Goal: Check status: Check status

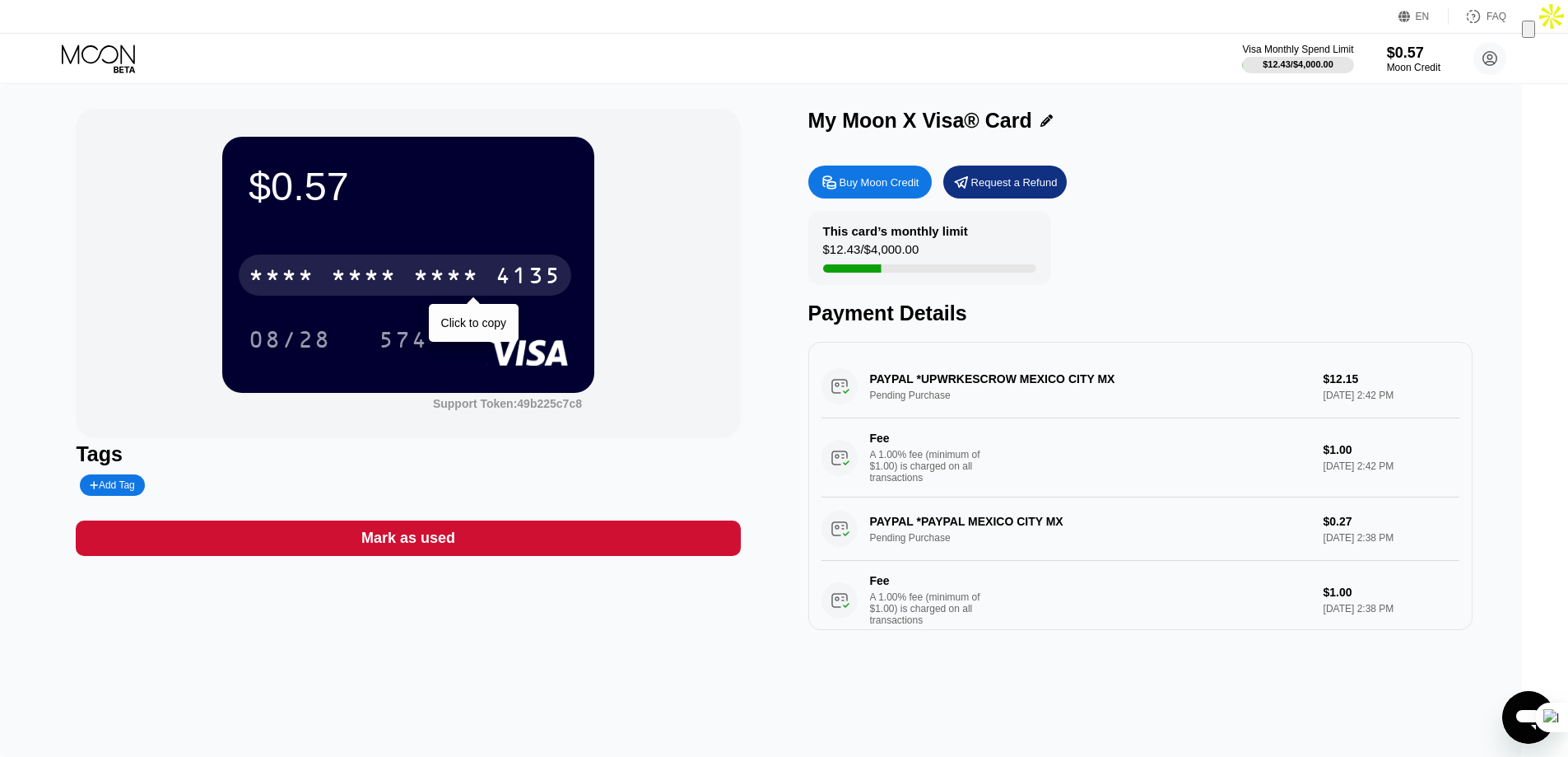
click at [538, 290] on div "4135" at bounding box center [529, 278] width 66 height 26
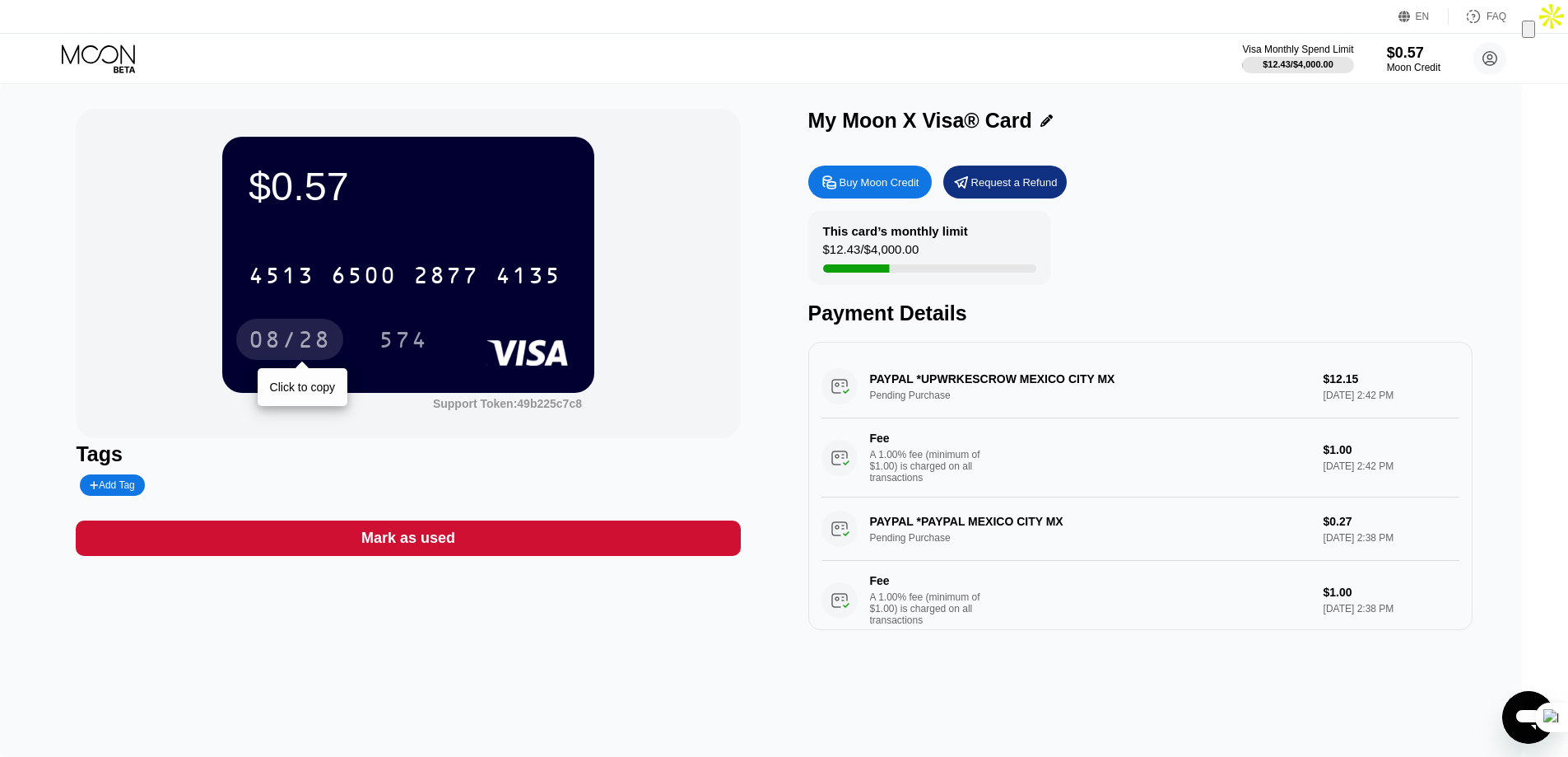
click at [307, 333] on div "08/28" at bounding box center [289, 342] width 82 height 26
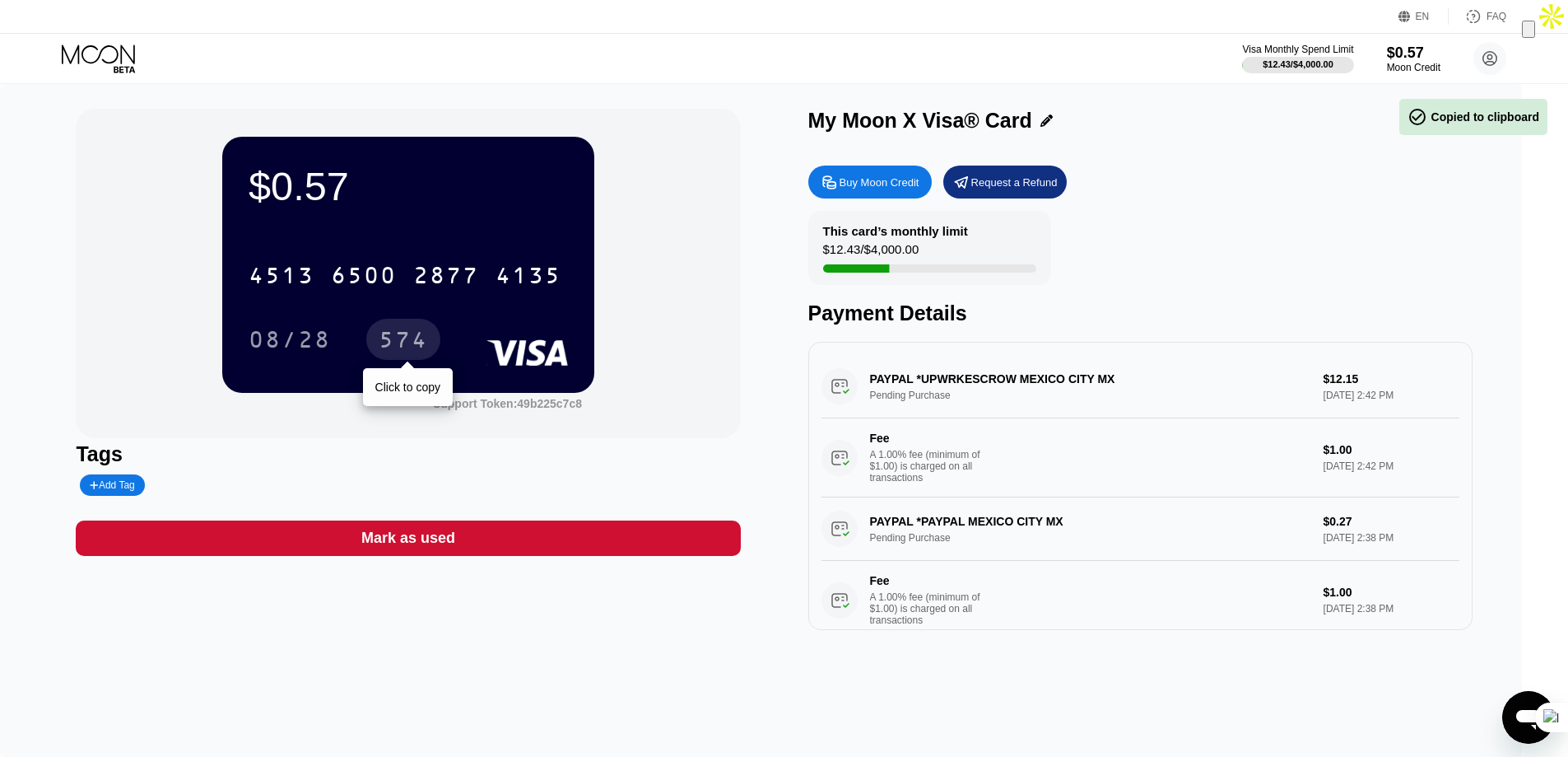
drag, startPoint x: 396, startPoint y: 340, endPoint x: 321, endPoint y: 337, distance: 75.1
click at [396, 340] on div "574" at bounding box center [403, 342] width 49 height 26
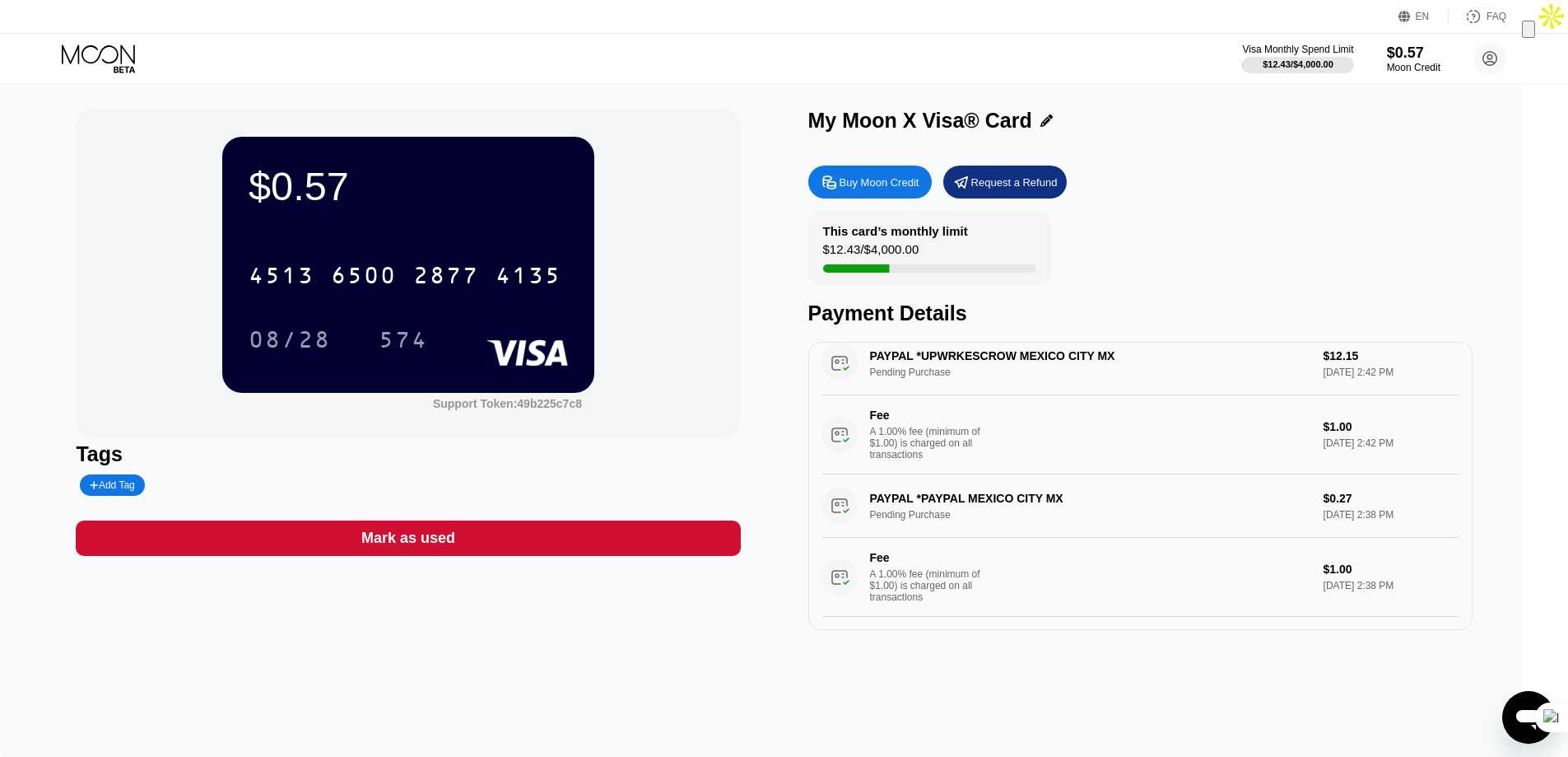
scroll to position [50, 0]
click at [1321, 235] on div "This card’s monthly limit $12.43 / $4,000.00 Payment Details" at bounding box center [1141, 268] width 664 height 115
